Goal: Task Accomplishment & Management: Manage account settings

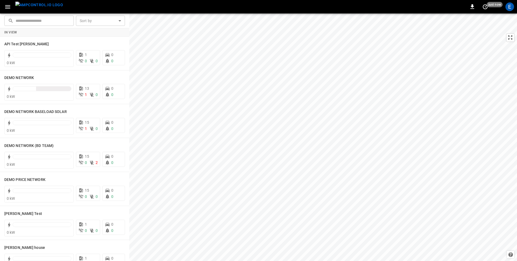
click at [92, 7] on div "0 just now E" at bounding box center [258, 6] width 517 height 13
click at [6, 5] on icon "button" at bounding box center [7, 7] width 5 height 4
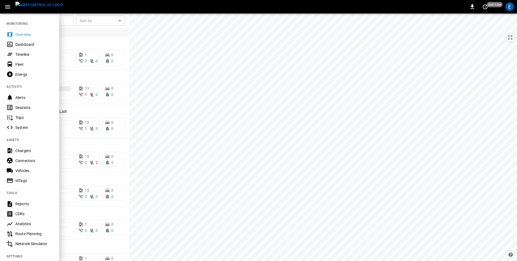
click at [27, 177] on div "IdTags" at bounding box center [29, 180] width 59 height 10
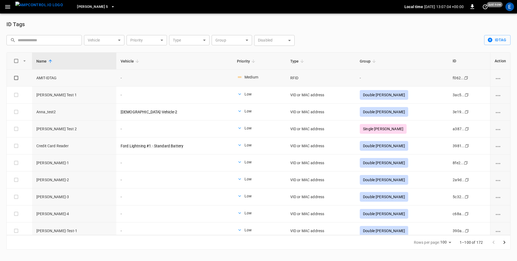
click at [407, 77] on icon "vehicle options" at bounding box center [498, 78] width 7 height 7
click at [407, 81] on li "Edit" at bounding box center [502, 81] width 21 height 9
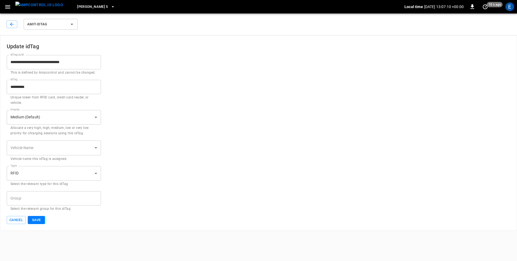
click at [192, 125] on div "Priority Medium (Default) * Priority Allocate a very high, high, medium, low or…" at bounding box center [259, 123] width 504 height 26
click at [8, 6] on icon "button" at bounding box center [7, 7] width 5 height 4
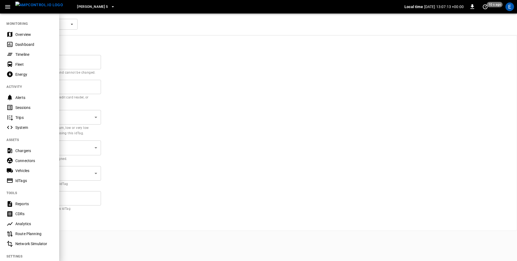
click at [155, 98] on div at bounding box center [258, 130] width 517 height 261
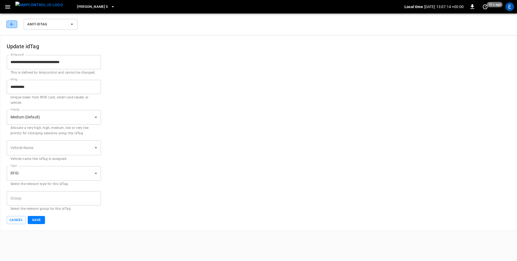
click at [12, 26] on icon "button" at bounding box center [11, 24] width 5 height 5
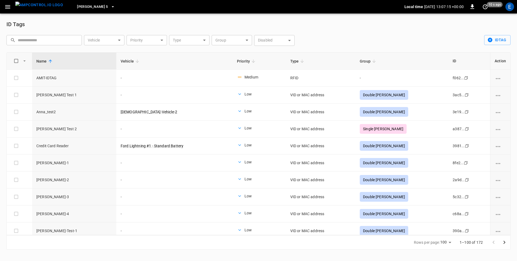
click at [6, 5] on icon "button" at bounding box center [7, 7] width 5 height 4
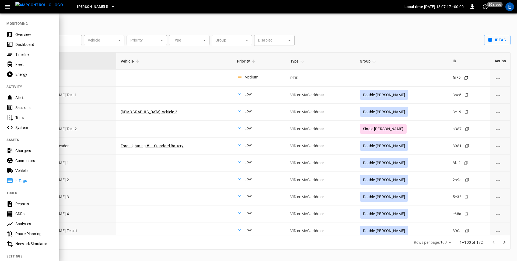
click at [23, 168] on div "Vehicles" at bounding box center [33, 170] width 37 height 5
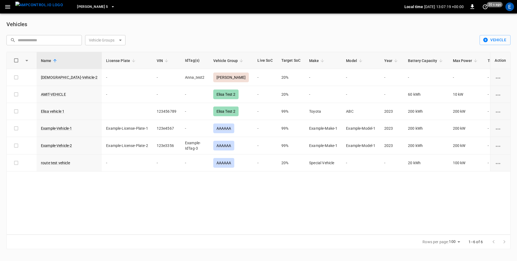
click at [407, 77] on icon "vehicle options" at bounding box center [498, 77] width 5 height 1
click at [407, 81] on li "Edit" at bounding box center [503, 81] width 19 height 9
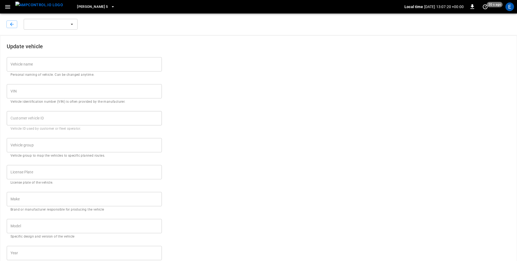
type input "**********"
type input "*****"
type input "**"
type input "*******"
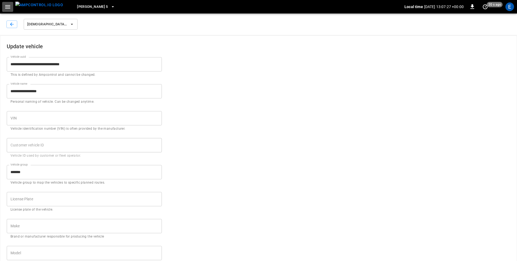
click at [8, 8] on icon "button" at bounding box center [7, 7] width 5 height 4
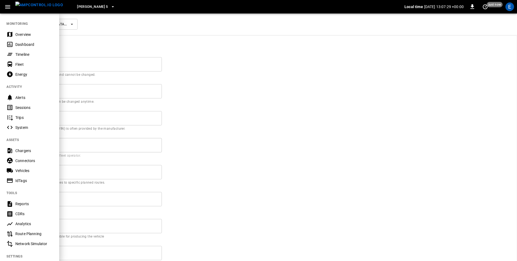
click at [26, 163] on div "Connectors" at bounding box center [33, 160] width 37 height 5
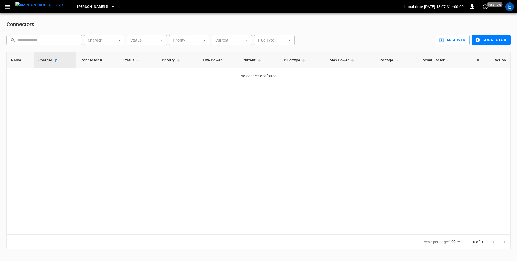
click at [6, 7] on icon "button" at bounding box center [7, 7] width 5 height 4
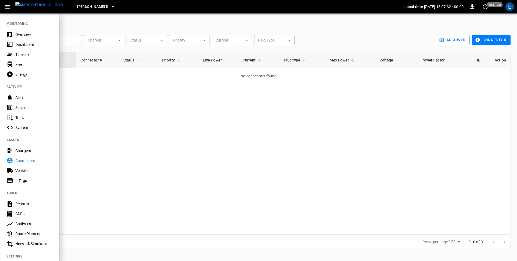
click at [22, 154] on div "Chargers" at bounding box center [29, 151] width 59 height 10
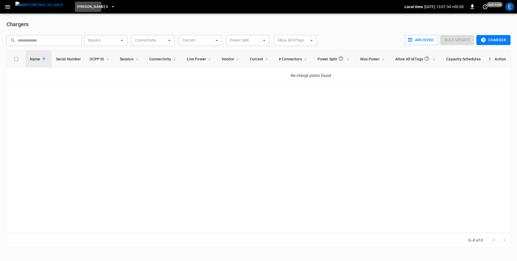
click at [78, 6] on span "Elisa 5" at bounding box center [92, 7] width 31 height 6
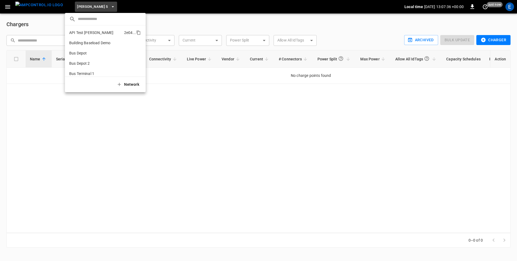
click at [77, 30] on p "API Test Jonas" at bounding box center [95, 32] width 53 height 5
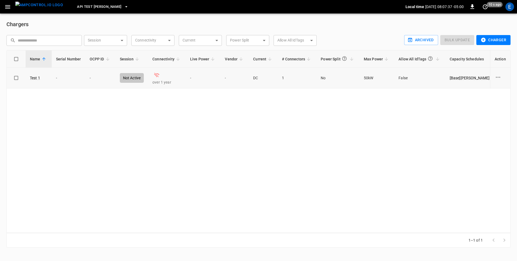
click at [407, 78] on icon "charge point options" at bounding box center [498, 77] width 7 height 7
click at [407, 81] on li "Edit" at bounding box center [494, 80] width 38 height 9
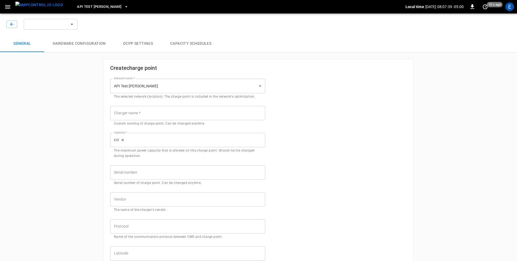
type input "******"
type input "**"
click at [9, 6] on icon "button" at bounding box center [7, 7] width 7 height 7
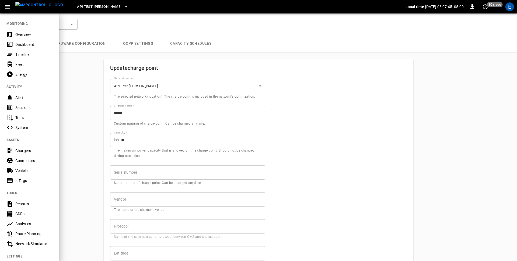
click at [81, 84] on div at bounding box center [258, 130] width 517 height 261
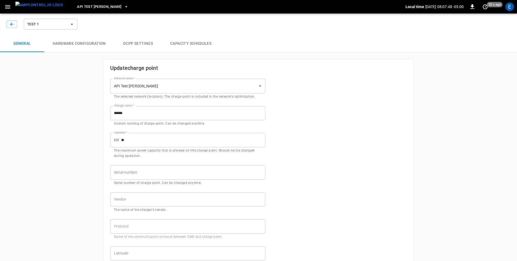
click at [95, 144] on div "**********" at bounding box center [258, 254] width 517 height 487
click at [6, 4] on icon "button" at bounding box center [7, 7] width 7 height 7
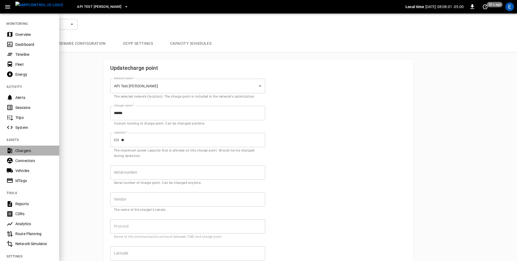
click at [31, 150] on div "Chargers" at bounding box center [33, 150] width 37 height 5
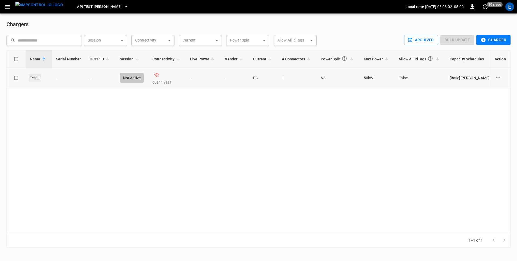
click at [35, 77] on link "Test 1" at bounding box center [35, 78] width 12 height 8
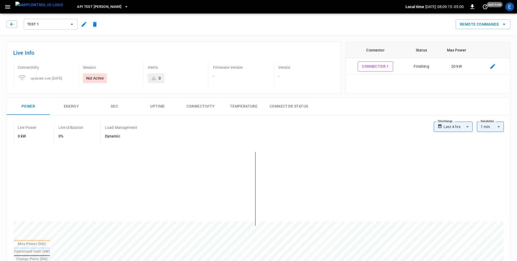
click at [7, 7] on icon "button" at bounding box center [7, 7] width 7 height 7
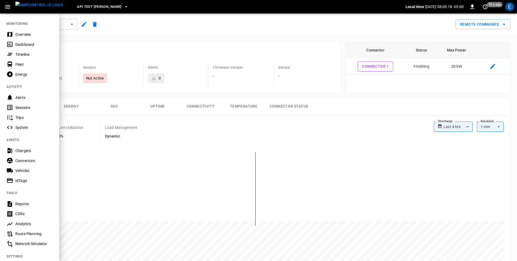
click at [28, 151] on div "Chargers" at bounding box center [33, 150] width 37 height 5
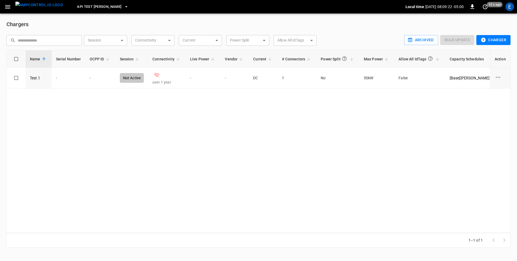
click at [236, 20] on h6 "Chargers" at bounding box center [258, 24] width 504 height 9
click at [6, 5] on icon "button" at bounding box center [7, 7] width 7 height 7
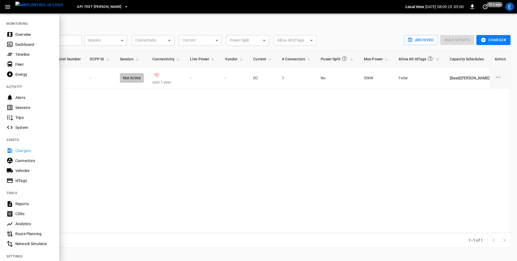
click at [21, 158] on div "Connectors" at bounding box center [33, 160] width 37 height 5
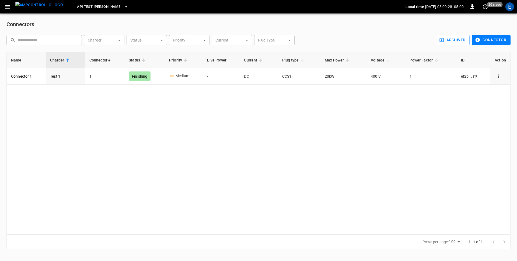
click at [6, 5] on icon "button" at bounding box center [7, 7] width 5 height 4
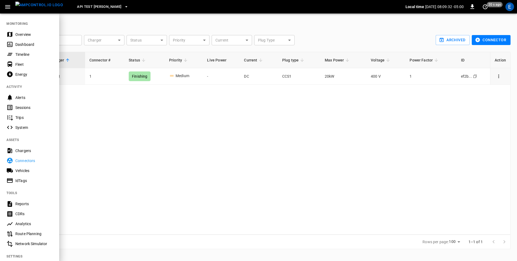
click at [23, 172] on div "Vehicles" at bounding box center [33, 170] width 37 height 5
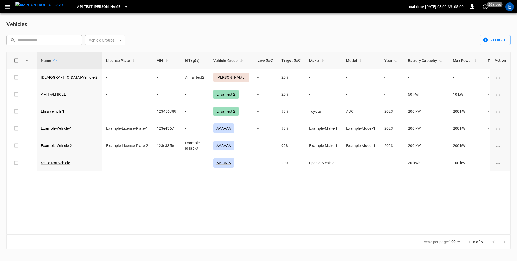
click at [6, 8] on icon "button" at bounding box center [7, 7] width 5 height 4
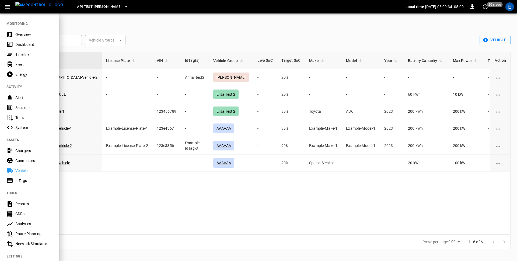
click at [19, 181] on div "IdTags" at bounding box center [33, 180] width 37 height 5
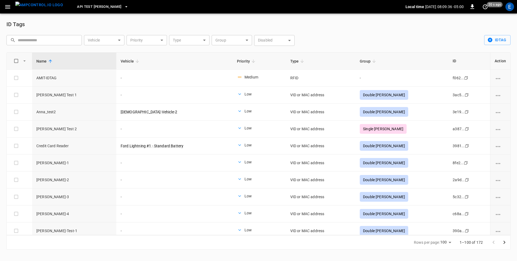
click at [6, 5] on icon "button" at bounding box center [7, 7] width 7 height 7
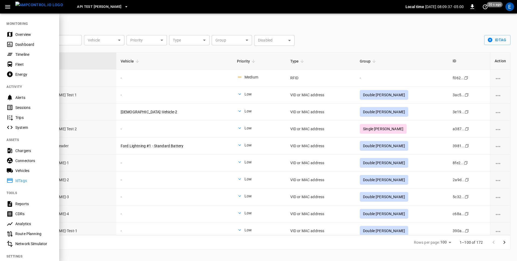
click at [22, 150] on div "Chargers" at bounding box center [33, 150] width 37 height 5
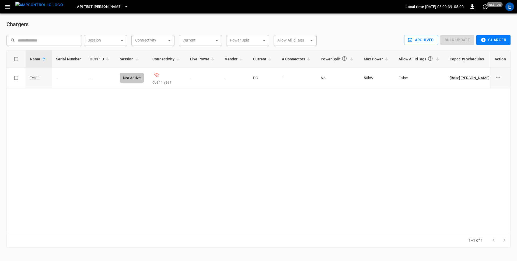
click at [5, 6] on icon "button" at bounding box center [7, 7] width 5 height 4
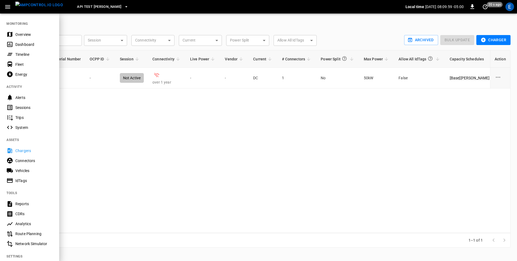
click at [21, 171] on div "Vehicles" at bounding box center [33, 170] width 37 height 5
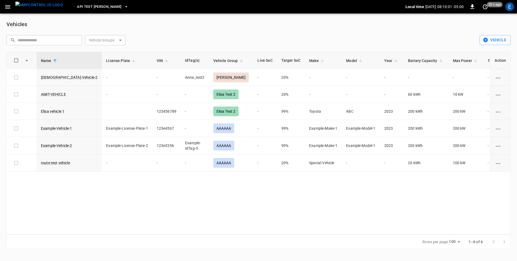
click at [7, 7] on icon "button" at bounding box center [7, 7] width 7 height 7
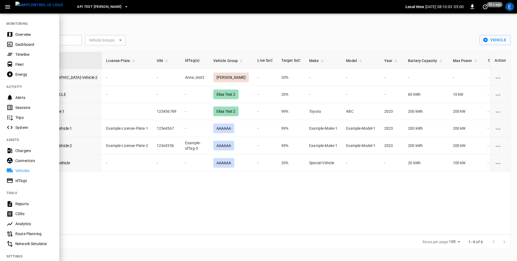
click at [20, 150] on div "Chargers" at bounding box center [33, 150] width 37 height 5
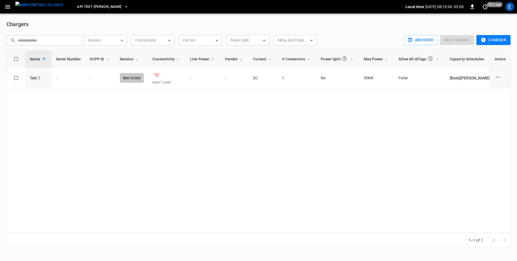
click at [5, 4] on icon "button" at bounding box center [7, 7] width 7 height 7
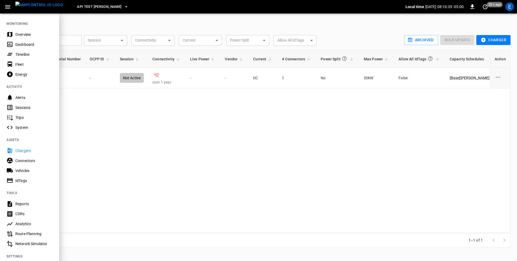
click at [22, 108] on div "Sessions" at bounding box center [33, 107] width 37 height 5
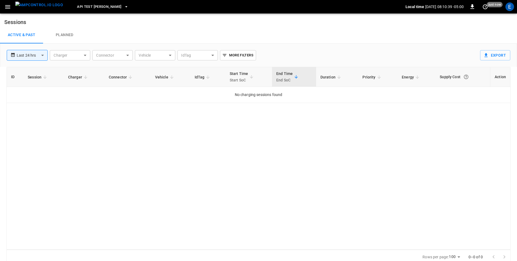
click at [6, 8] on icon "button" at bounding box center [7, 7] width 5 height 4
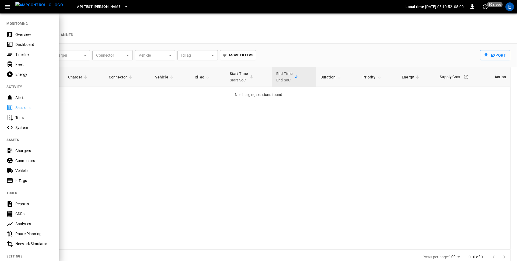
click at [92, 177] on div at bounding box center [258, 130] width 517 height 261
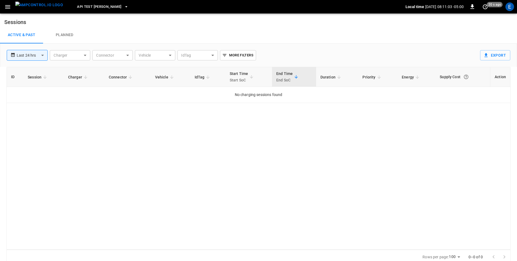
click at [7, 7] on icon "button" at bounding box center [7, 7] width 7 height 7
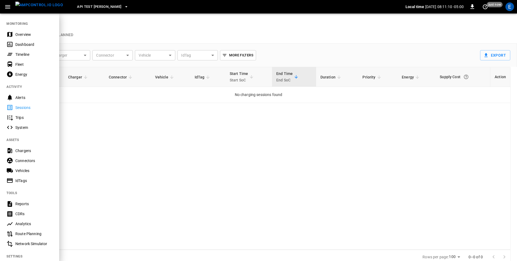
click at [30, 147] on div "Chargers" at bounding box center [29, 151] width 59 height 10
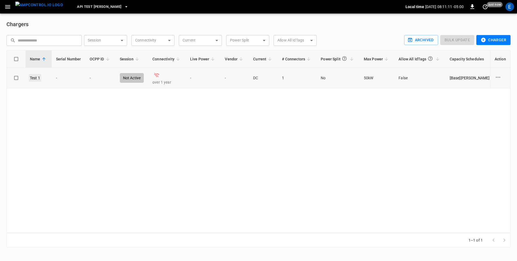
click at [36, 77] on link "Test 1" at bounding box center [35, 78] width 12 height 8
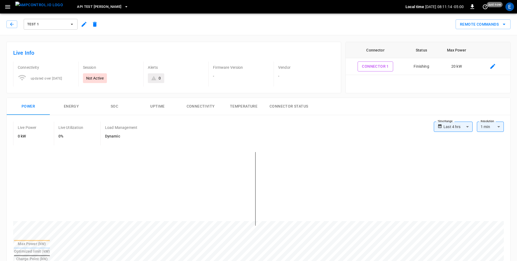
click at [3, 5] on button "button" at bounding box center [7, 7] width 11 height 10
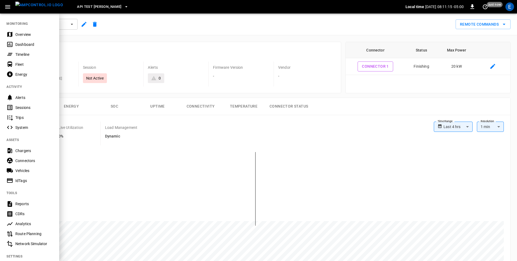
click at [3, 5] on button "button" at bounding box center [7, 7] width 11 height 10
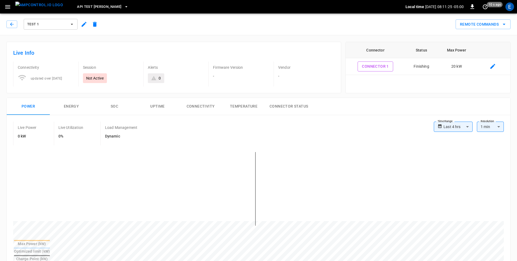
click at [6, 6] on icon "button" at bounding box center [7, 7] width 5 height 4
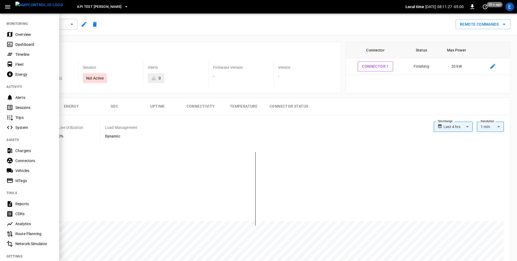
click at [27, 56] on div "Timeline" at bounding box center [33, 54] width 37 height 5
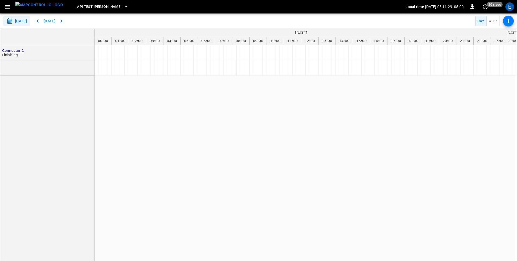
click at [7, 5] on icon "button" at bounding box center [7, 7] width 7 height 7
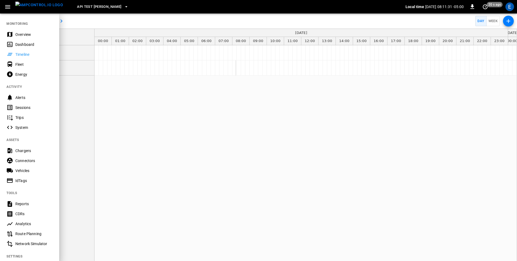
click at [36, 66] on div "Fleet" at bounding box center [33, 64] width 37 height 5
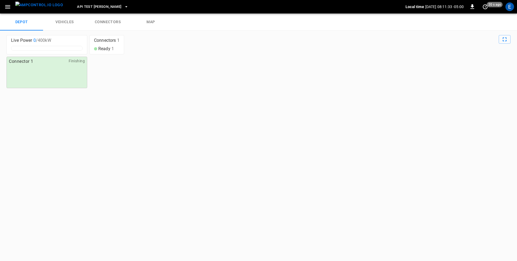
click at [63, 28] on link "vehicles" at bounding box center [64, 21] width 43 height 17
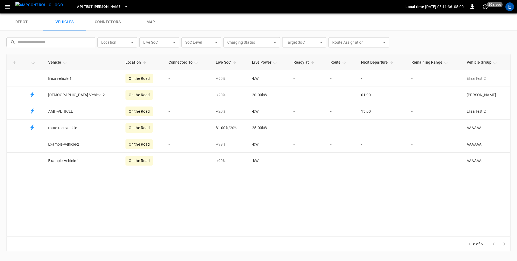
click at [9, 9] on icon "button" at bounding box center [7, 7] width 7 height 7
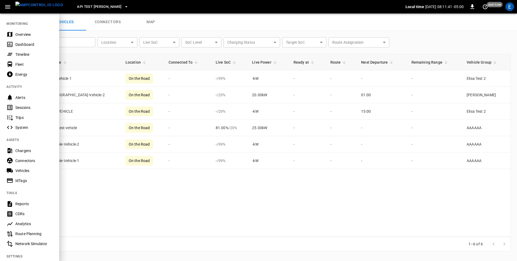
click at [29, 118] on div "Trips" at bounding box center [33, 117] width 37 height 5
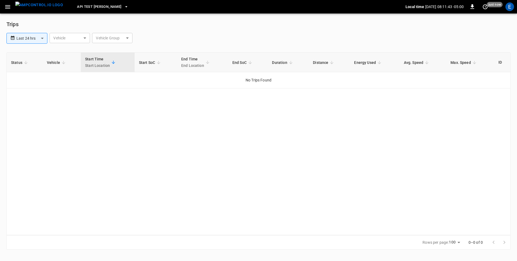
click at [7, 11] on button "button" at bounding box center [7, 7] width 11 height 10
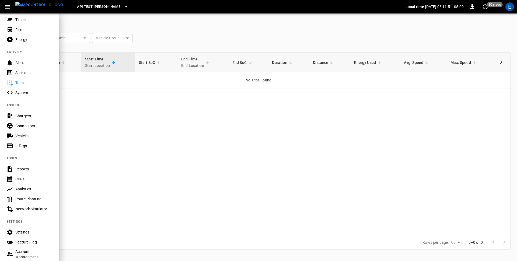
scroll to position [32, 0]
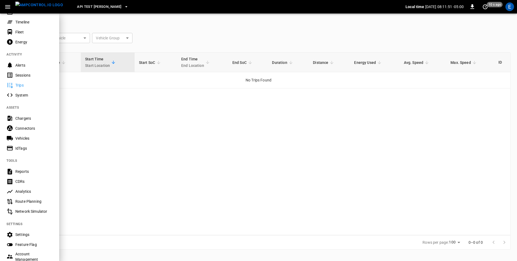
click at [84, 137] on div at bounding box center [258, 130] width 517 height 261
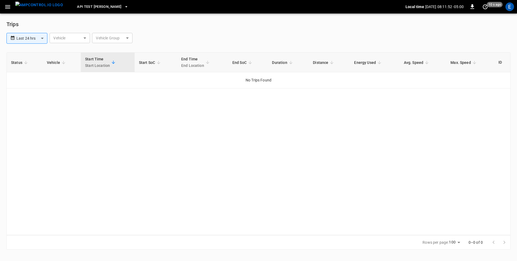
click at [5, 9] on icon "button" at bounding box center [7, 7] width 7 height 7
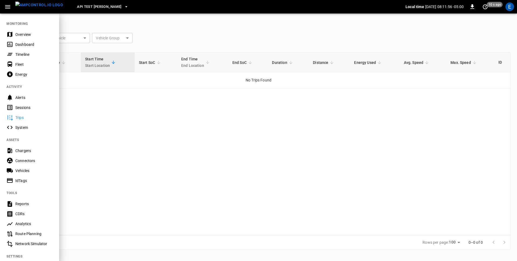
click at [18, 66] on div "Fleet" at bounding box center [33, 64] width 37 height 5
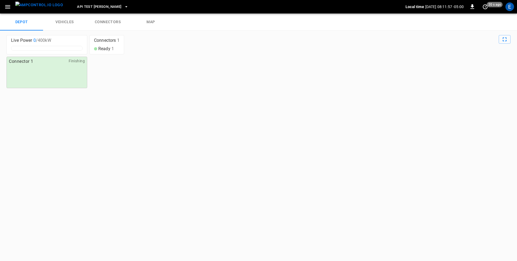
click at [65, 28] on link "vehicles" at bounding box center [64, 21] width 43 height 17
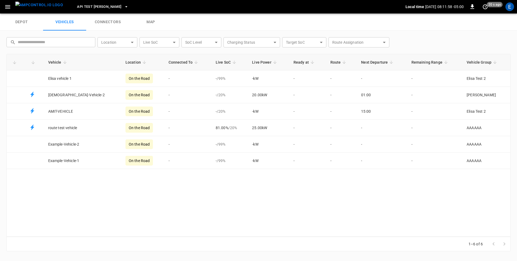
click at [26, 27] on link "depot" at bounding box center [21, 21] width 43 height 17
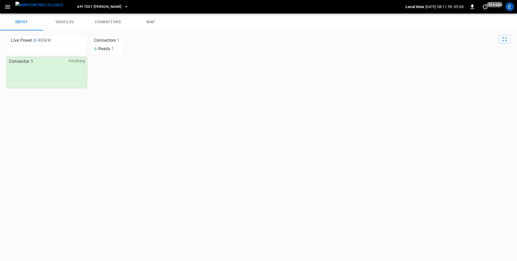
click at [6, 6] on icon "button" at bounding box center [7, 7] width 7 height 7
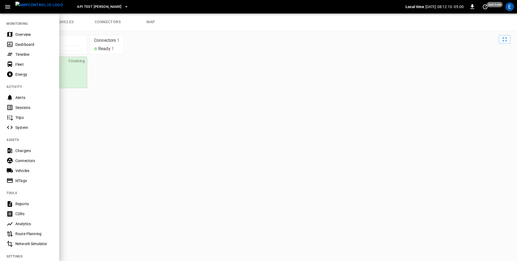
click at [155, 71] on div at bounding box center [258, 130] width 517 height 261
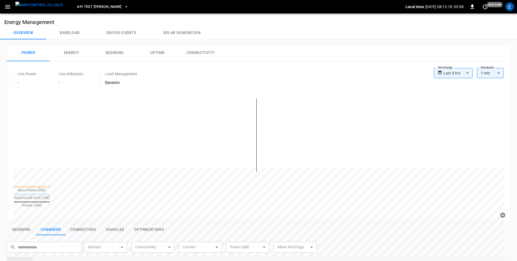
click at [4, 111] on div "**********" at bounding box center [258, 249] width 517 height 419
click at [7, 4] on icon "button" at bounding box center [7, 7] width 7 height 7
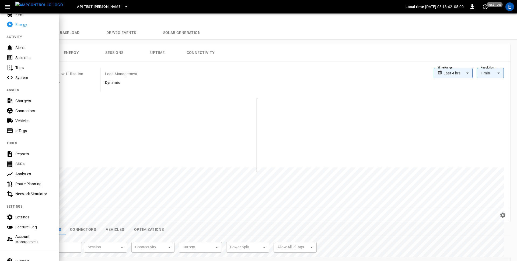
scroll to position [81, 0]
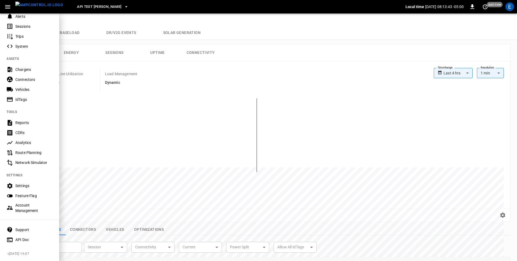
click at [23, 185] on div "Settings" at bounding box center [33, 185] width 37 height 5
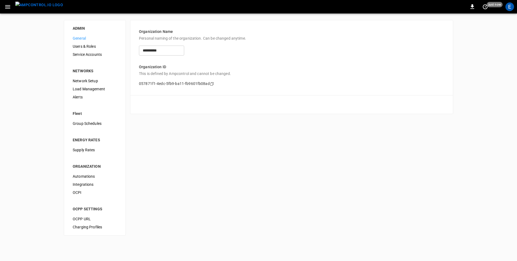
click at [86, 49] on span "Users & Roles" at bounding box center [95, 47] width 44 height 6
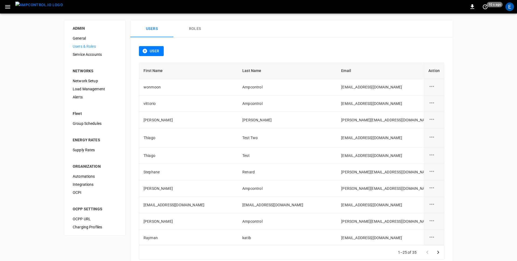
click at [85, 55] on span "Service Accounts" at bounding box center [95, 55] width 44 height 6
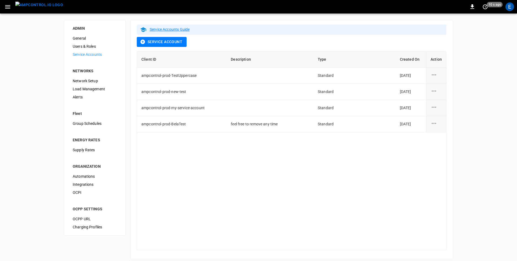
click at [90, 82] on span "Network Setup" at bounding box center [95, 81] width 44 height 6
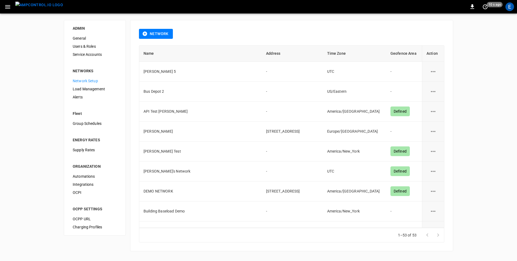
click at [83, 87] on span "Load Management" at bounding box center [95, 89] width 44 height 6
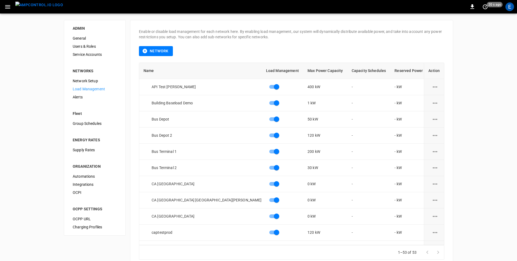
click at [38, 89] on div "ADMIN General Users & Roles Service Accounts NETWORKS Network Setup Load Manage…" at bounding box center [258, 143] width 517 height 261
click at [7, 7] on icon "button" at bounding box center [7, 7] width 7 height 7
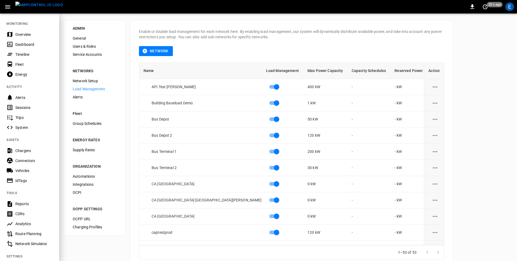
click at [19, 46] on div "Dashboard" at bounding box center [33, 44] width 37 height 5
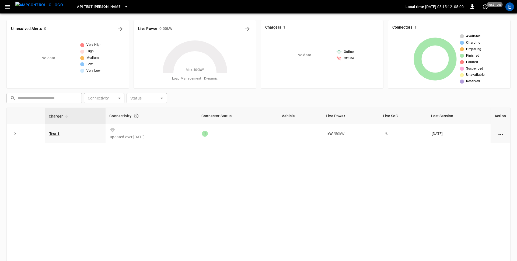
click at [9, 6] on icon "button" at bounding box center [7, 7] width 5 height 4
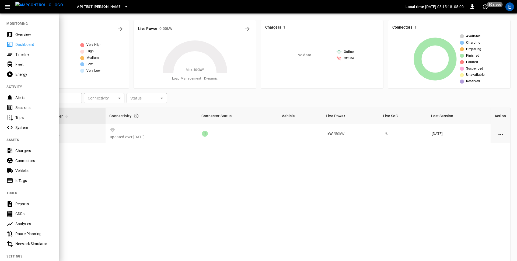
click at [33, 109] on div "Sessions" at bounding box center [33, 107] width 37 height 5
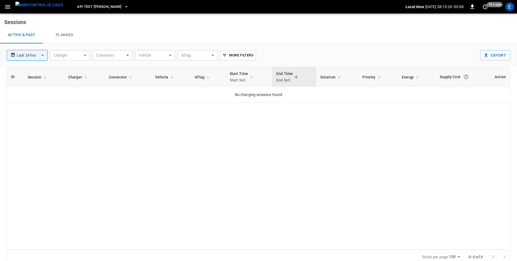
click at [84, 7] on span "API Test Jonas" at bounding box center [99, 7] width 44 height 6
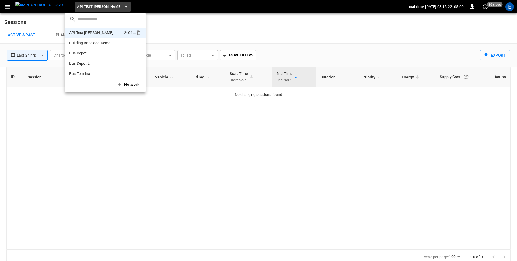
click at [164, 30] on div at bounding box center [258, 130] width 517 height 261
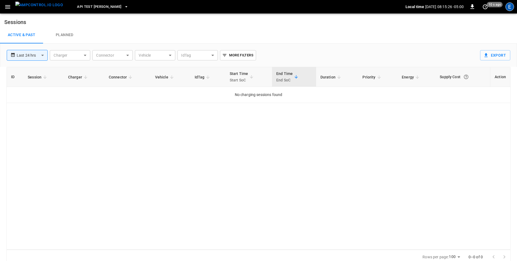
click at [510, 11] on div "E" at bounding box center [510, 6] width 9 height 9
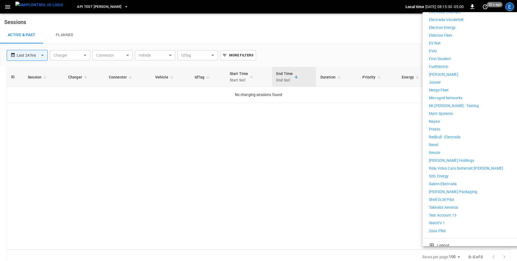
scroll to position [255, 0]
click at [436, 220] on p "WattEV 1" at bounding box center [437, 223] width 16 height 6
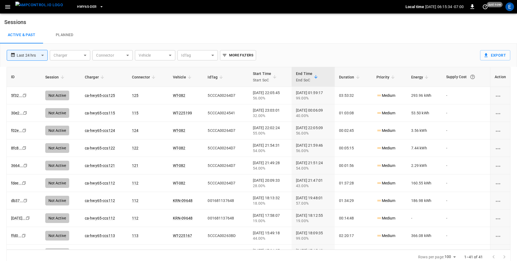
click at [110, 22] on h6 "Sessions" at bounding box center [258, 19] width 517 height 13
click at [15, 95] on link "5f32 ..." at bounding box center [16, 95] width 13 height 6
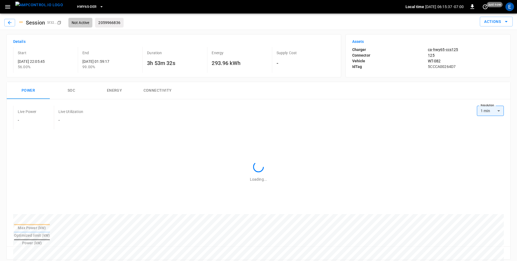
click at [219, 80] on div "Power SOC Energy Connectivity Live Power - Live Utilization - Resolution 1 min …" at bounding box center [256, 168] width 509 height 183
click at [46, 7] on img "menu" at bounding box center [39, 5] width 48 height 7
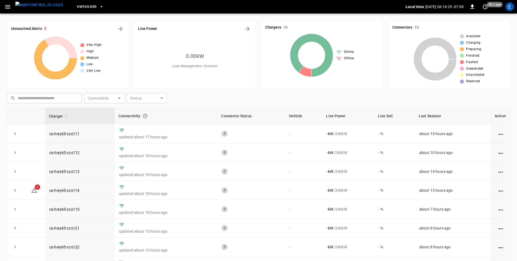
click at [10, 5] on icon "button" at bounding box center [7, 7] width 7 height 7
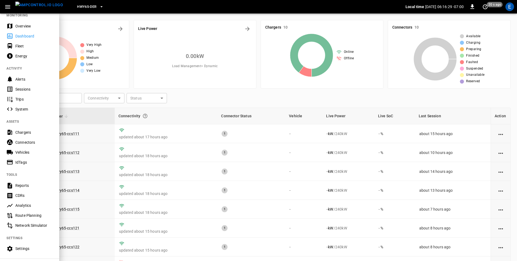
scroll to position [10, 0]
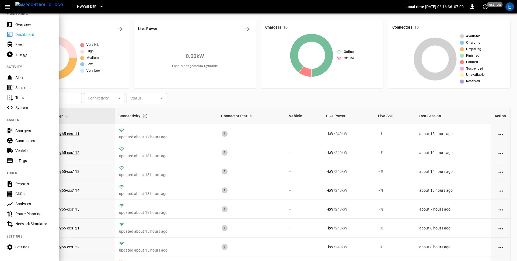
click at [198, 97] on div at bounding box center [258, 130] width 517 height 261
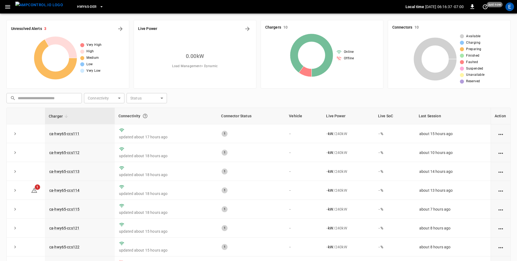
click at [5, 5] on icon "button" at bounding box center [7, 7] width 7 height 7
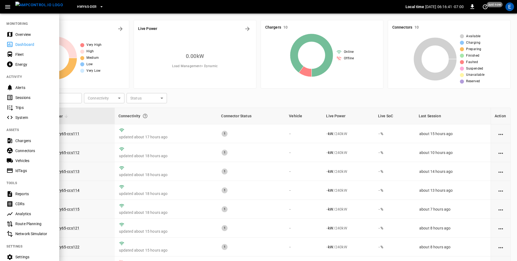
click at [27, 53] on div "Fleet" at bounding box center [33, 54] width 37 height 5
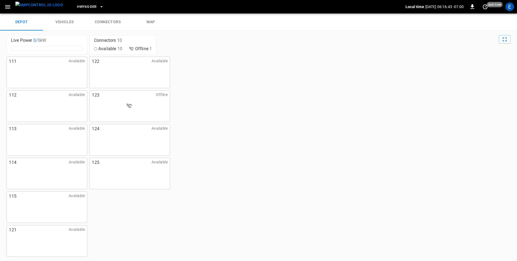
click at [9, 4] on icon "button" at bounding box center [7, 7] width 7 height 7
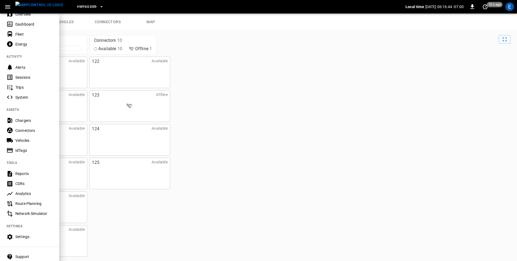
scroll to position [21, 0]
click at [20, 120] on div "Chargers" at bounding box center [33, 119] width 37 height 5
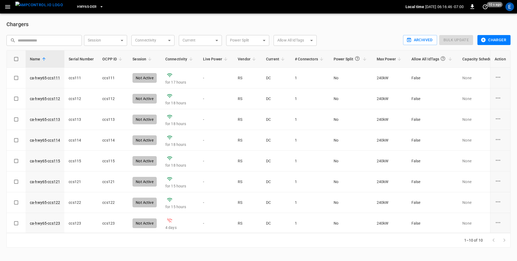
click at [147, 31] on div "​ ​ Session ​ Session Connectivity ​ Connectivity Current ​ Current Power Split…" at bounding box center [201, 38] width 399 height 15
click at [89, 26] on h6 "Chargers" at bounding box center [258, 24] width 504 height 9
click at [47, 24] on h6 "Chargers" at bounding box center [258, 24] width 504 height 9
click at [10, 6] on icon "button" at bounding box center [7, 7] width 7 height 7
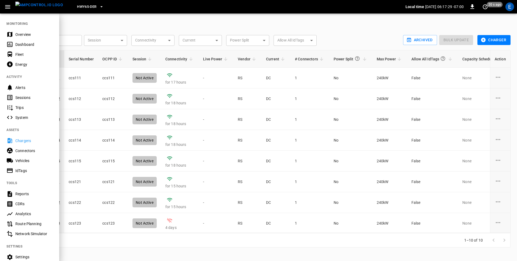
click at [28, 33] on div "Overview" at bounding box center [33, 34] width 37 height 5
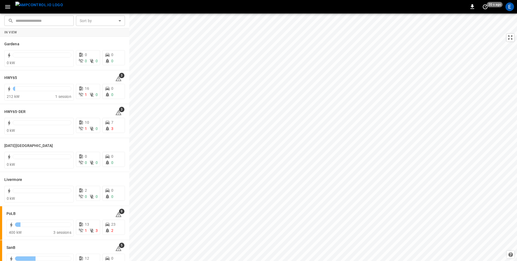
click at [25, 8] on img "menu" at bounding box center [39, 5] width 48 height 7
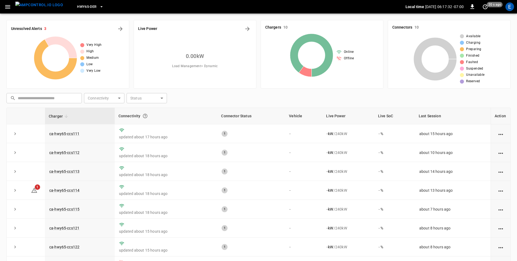
click at [5, 11] on button "button" at bounding box center [7, 7] width 11 height 10
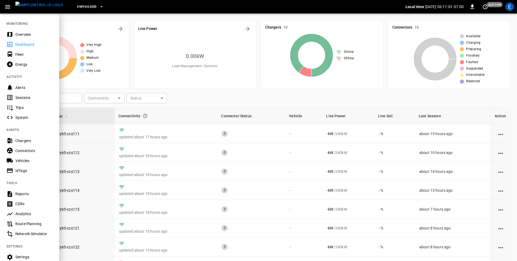
click at [213, 102] on div at bounding box center [258, 130] width 517 height 261
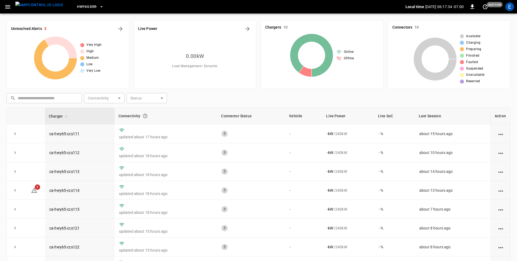
click at [9, 9] on icon "button" at bounding box center [7, 7] width 7 height 7
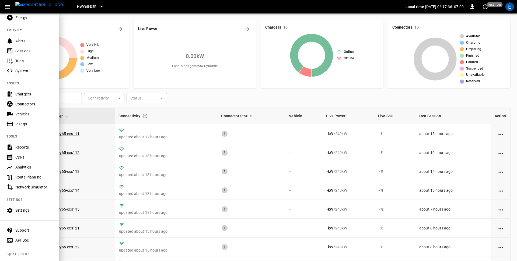
scroll to position [47, 0]
click at [23, 168] on div "Analytics" at bounding box center [33, 166] width 37 height 5
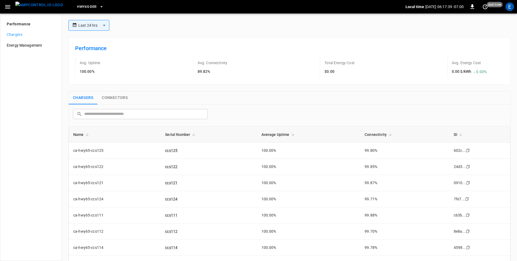
click at [134, 18] on div "**********" at bounding box center [289, 168] width 447 height 310
click at [147, 27] on div "**********" at bounding box center [289, 25] width 447 height 11
click at [9, 3] on button "button" at bounding box center [7, 7] width 11 height 10
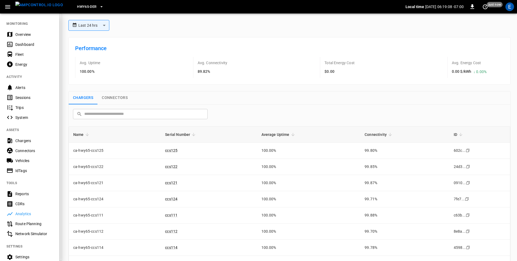
click at [26, 141] on div "Chargers" at bounding box center [33, 140] width 37 height 5
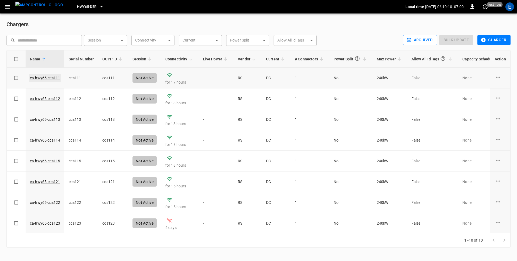
click at [41, 78] on link "ca-hwy65-ccs111" at bounding box center [45, 78] width 32 height 8
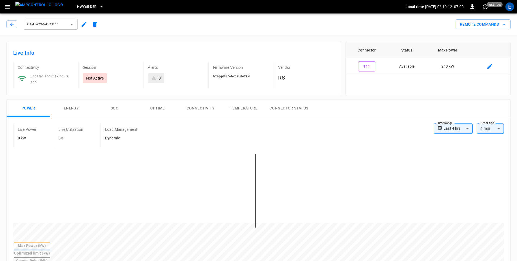
click at [71, 23] on icon "button" at bounding box center [71, 24] width 5 height 5
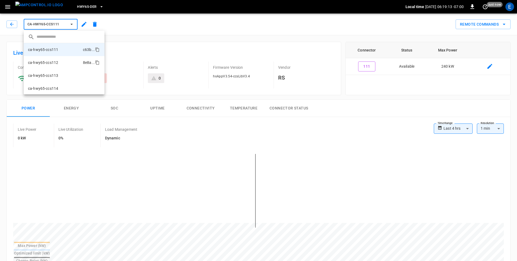
click at [56, 62] on p "ca-hwy65-ccs112" at bounding box center [43, 62] width 30 height 5
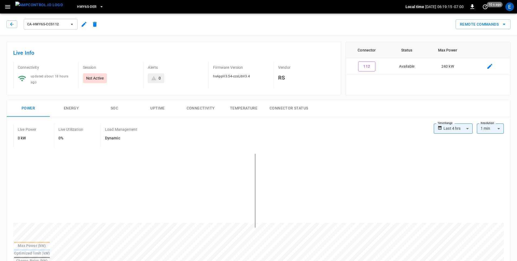
click at [52, 24] on span "ca-hwy65-ccs112" at bounding box center [47, 24] width 40 height 6
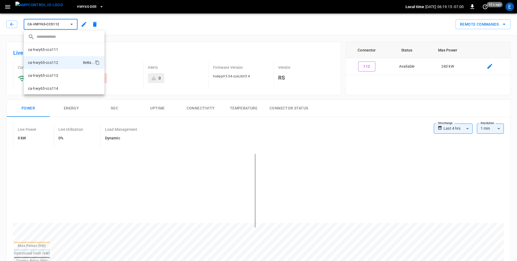
scroll to position [9, 0]
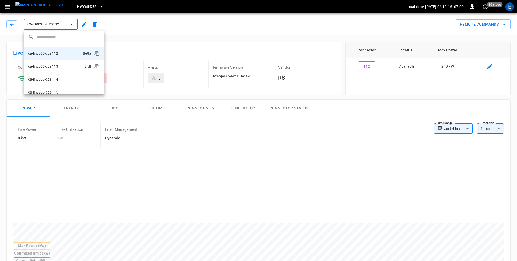
click at [51, 66] on p "ca-hwy65-ccs113" at bounding box center [43, 66] width 30 height 5
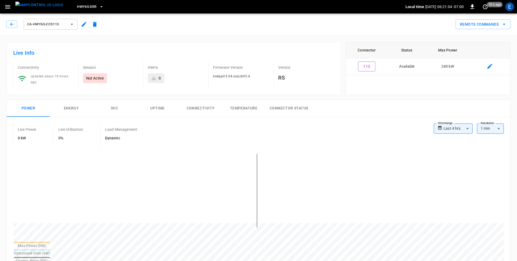
click at [51, 26] on span "ca-hwy65-ccs113" at bounding box center [47, 24] width 40 height 6
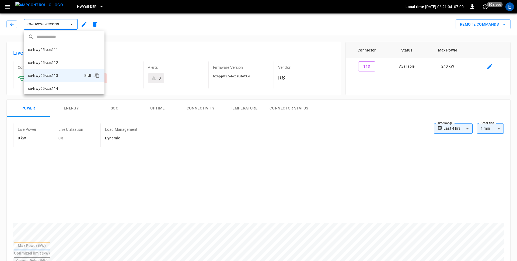
scroll to position [22, 0]
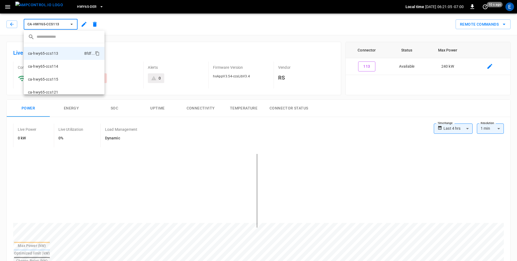
click at [15, 24] on div at bounding box center [258, 130] width 517 height 261
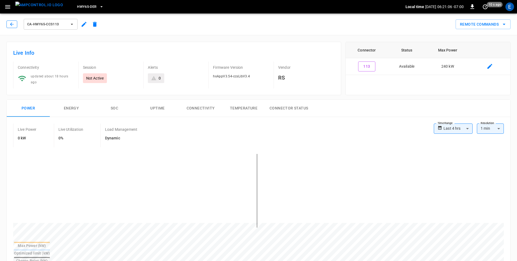
click at [13, 24] on icon "button" at bounding box center [11, 24] width 5 height 5
